Goal: Task Accomplishment & Management: Manage account settings

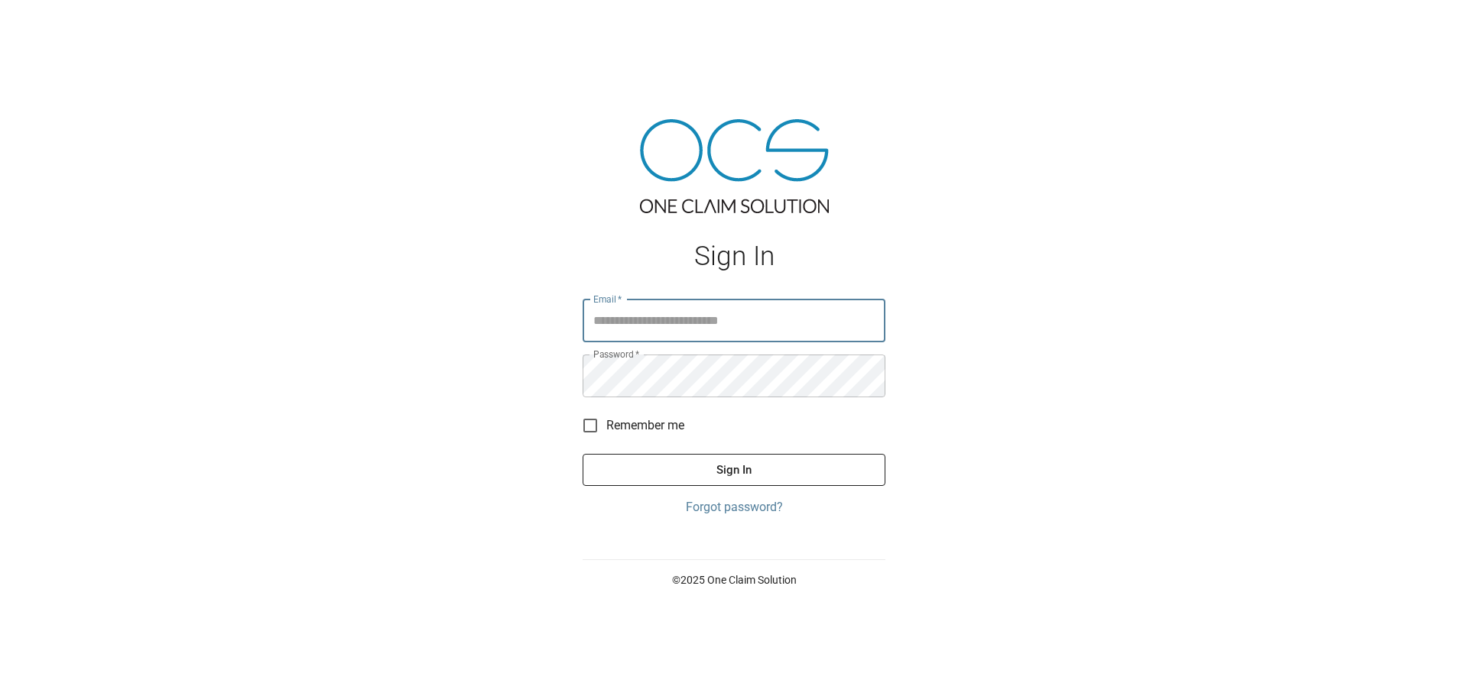
click at [697, 323] on input "Email   *" at bounding box center [734, 321] width 303 height 43
type input "**********"
click at [786, 476] on button "Sign In" at bounding box center [734, 470] width 303 height 32
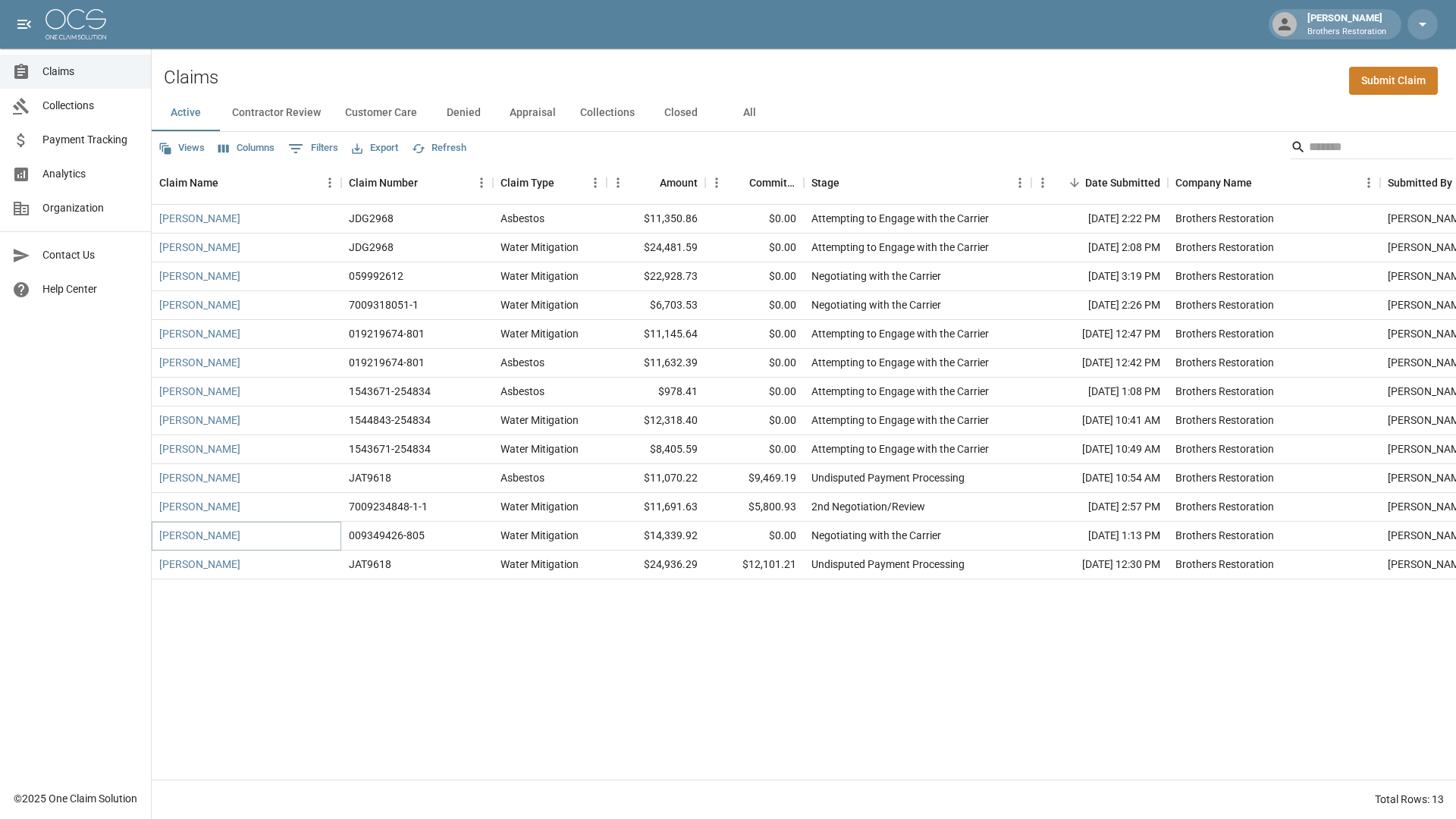
click at [223, 538] on link "[PERSON_NAME]" at bounding box center [200, 534] width 81 height 15
